Goal: Task Accomplishment & Management: Complete application form

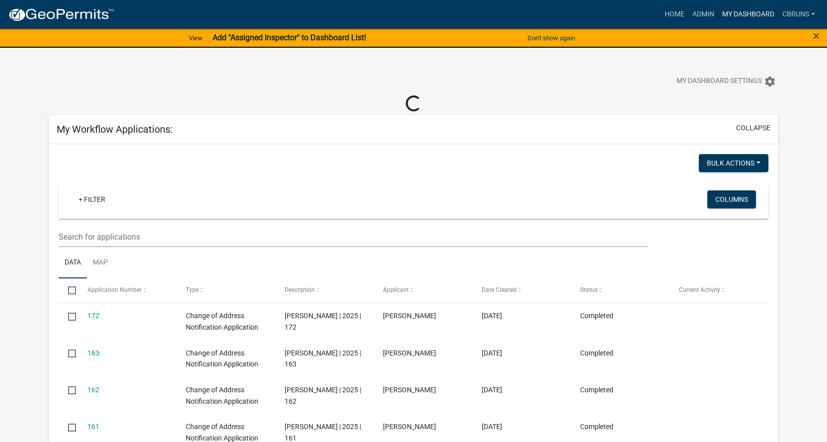
click at [742, 13] on link "My Dashboard" at bounding box center [748, 14] width 60 height 19
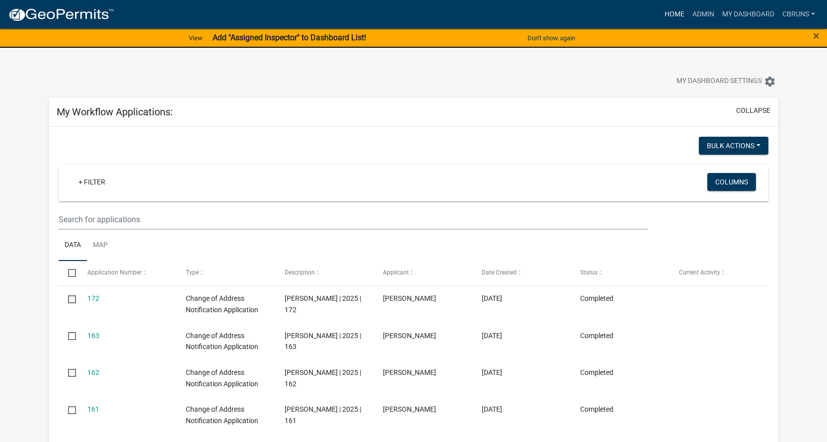
click at [673, 13] on link "Home" at bounding box center [675, 14] width 28 height 19
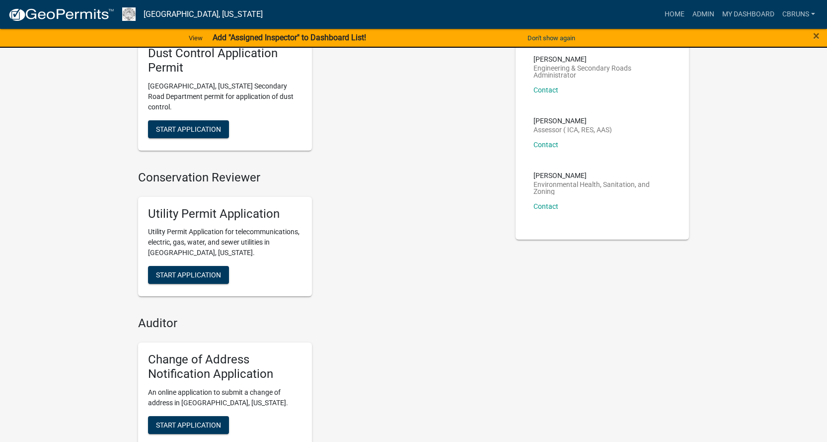
scroll to position [149, 0]
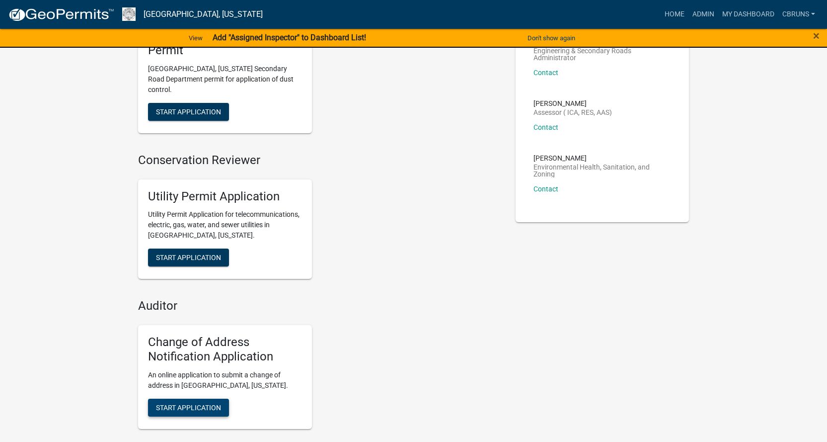
click at [206, 403] on span "Start Application" at bounding box center [188, 407] width 65 height 8
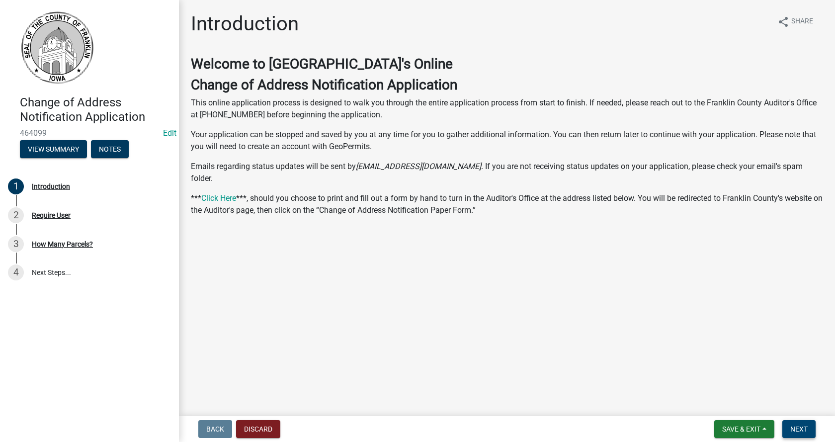
click at [798, 426] on span "Next" at bounding box center [798, 429] width 17 height 8
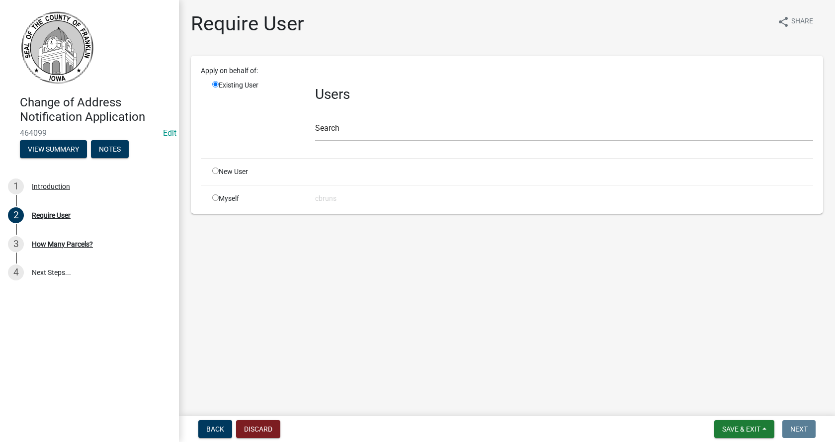
click at [215, 197] on input "radio" at bounding box center [215, 197] width 6 height 6
radio input "true"
radio input "false"
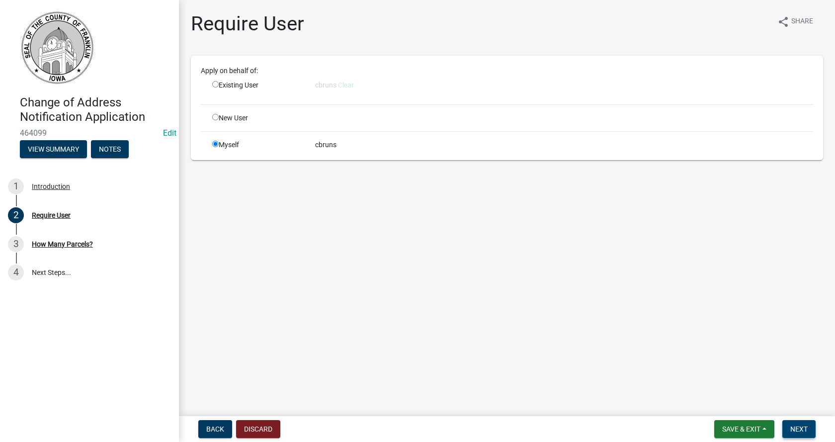
click at [791, 426] on span "Next" at bounding box center [798, 429] width 17 height 8
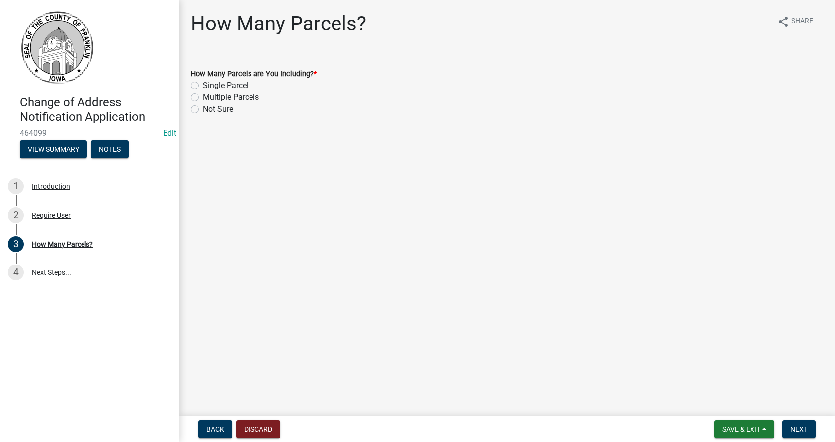
click at [203, 98] on label "Multiple Parcels" at bounding box center [231, 97] width 56 height 12
click at [203, 98] on input "Multiple Parcels" at bounding box center [206, 94] width 6 height 6
radio input "true"
click at [796, 427] on span "Next" at bounding box center [798, 429] width 17 height 8
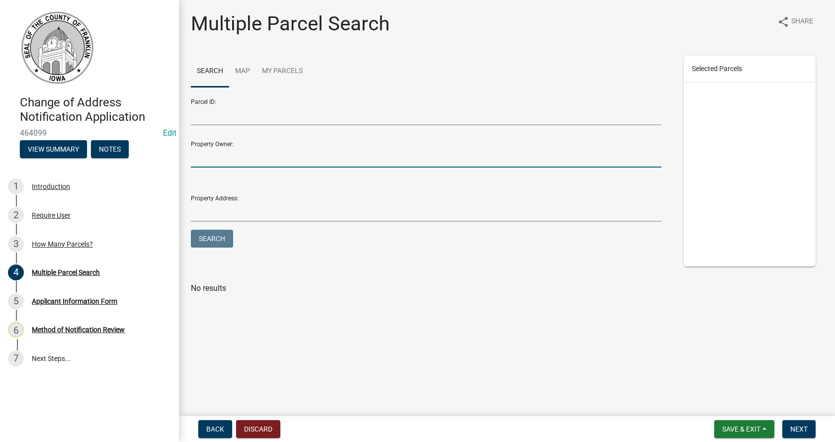
click at [244, 155] on input "Property Owner:" at bounding box center [426, 157] width 470 height 20
type input "[PERSON_NAME]"
click at [222, 237] on button "Search" at bounding box center [212, 239] width 42 height 18
drag, startPoint x: 237, startPoint y: 156, endPoint x: 183, endPoint y: 168, distance: 55.6
click at [183, 168] on div "Parcel ID: Property Owner: [PERSON_NAME] Property Address: Search" at bounding box center [425, 175] width 485 height 168
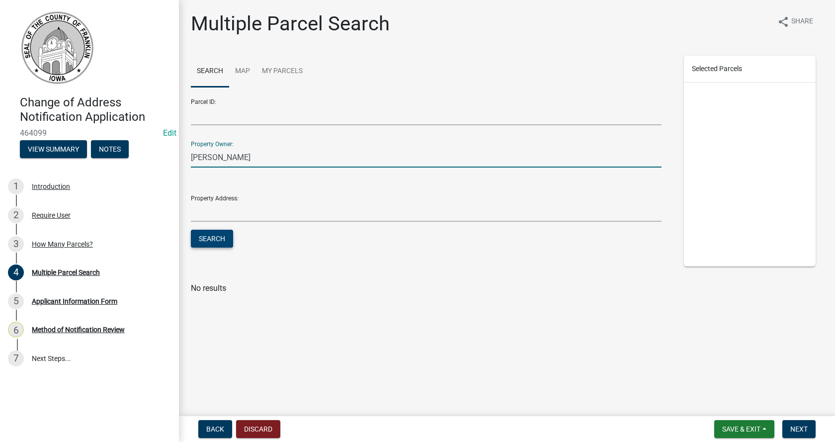
click at [213, 239] on button "Search" at bounding box center [212, 239] width 42 height 18
click at [249, 159] on input "[PERSON_NAME]" at bounding box center [426, 157] width 470 height 20
type input "[PERSON_NAME]"
click at [217, 244] on button "Search" at bounding box center [212, 239] width 42 height 18
drag, startPoint x: 246, startPoint y: 156, endPoint x: 180, endPoint y: 163, distance: 66.0
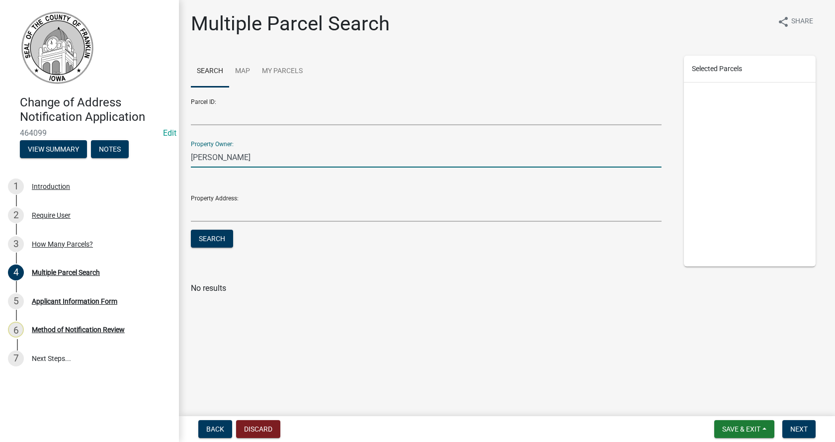
click at [180, 163] on div "Multiple Parcel Search share Share Search Map My Parcels Parcel ID: Property Ow…" at bounding box center [507, 157] width 656 height 291
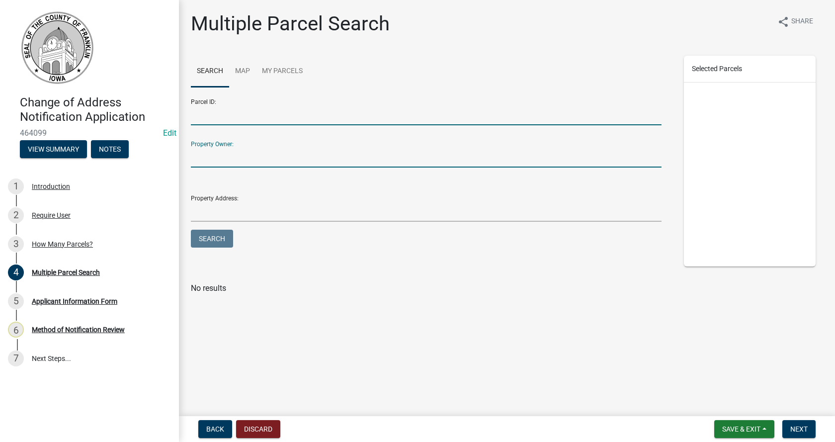
click at [202, 120] on input "Parcel ID:" at bounding box center [426, 115] width 470 height 20
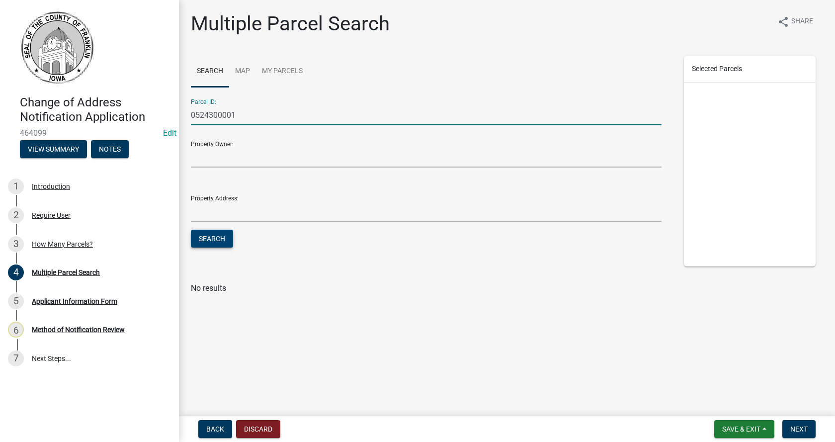
type input "0524300001"
click at [229, 234] on button "Search" at bounding box center [212, 239] width 42 height 18
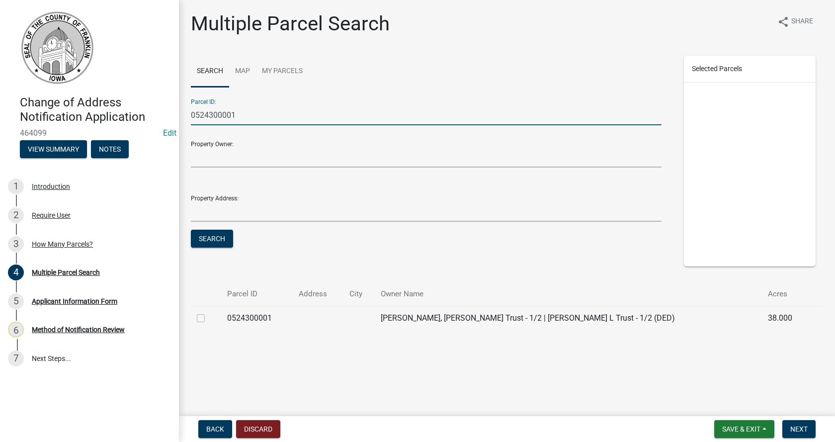
drag, startPoint x: 243, startPoint y: 114, endPoint x: 183, endPoint y: 123, distance: 60.9
click at [183, 123] on div "Multiple Parcel Search share Share Search Map My Parcels Parcel ID: 0524300001 …" at bounding box center [507, 179] width 656 height 335
